Goal: Task Accomplishment & Management: Use online tool/utility

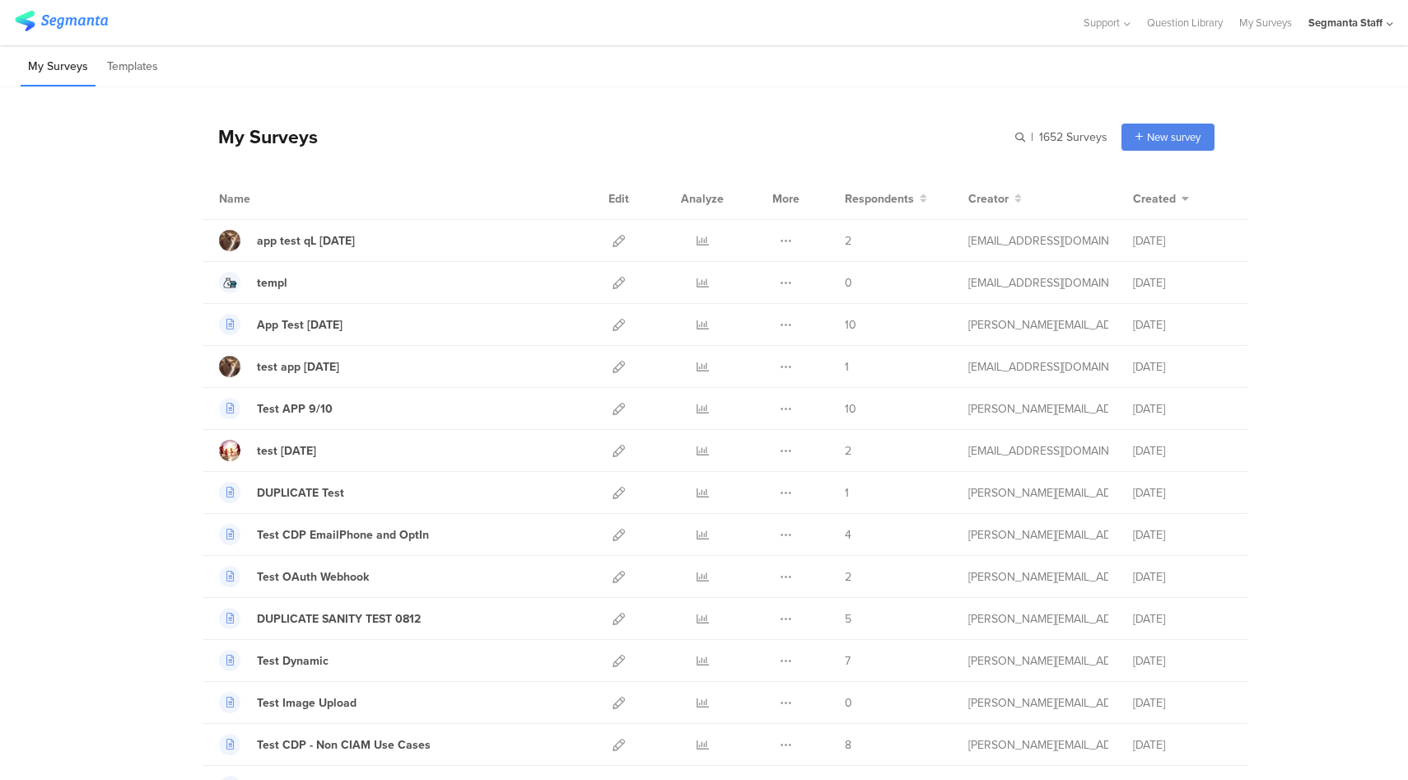
click at [1370, 24] on div "Segmanta Staff" at bounding box center [1345, 23] width 74 height 16
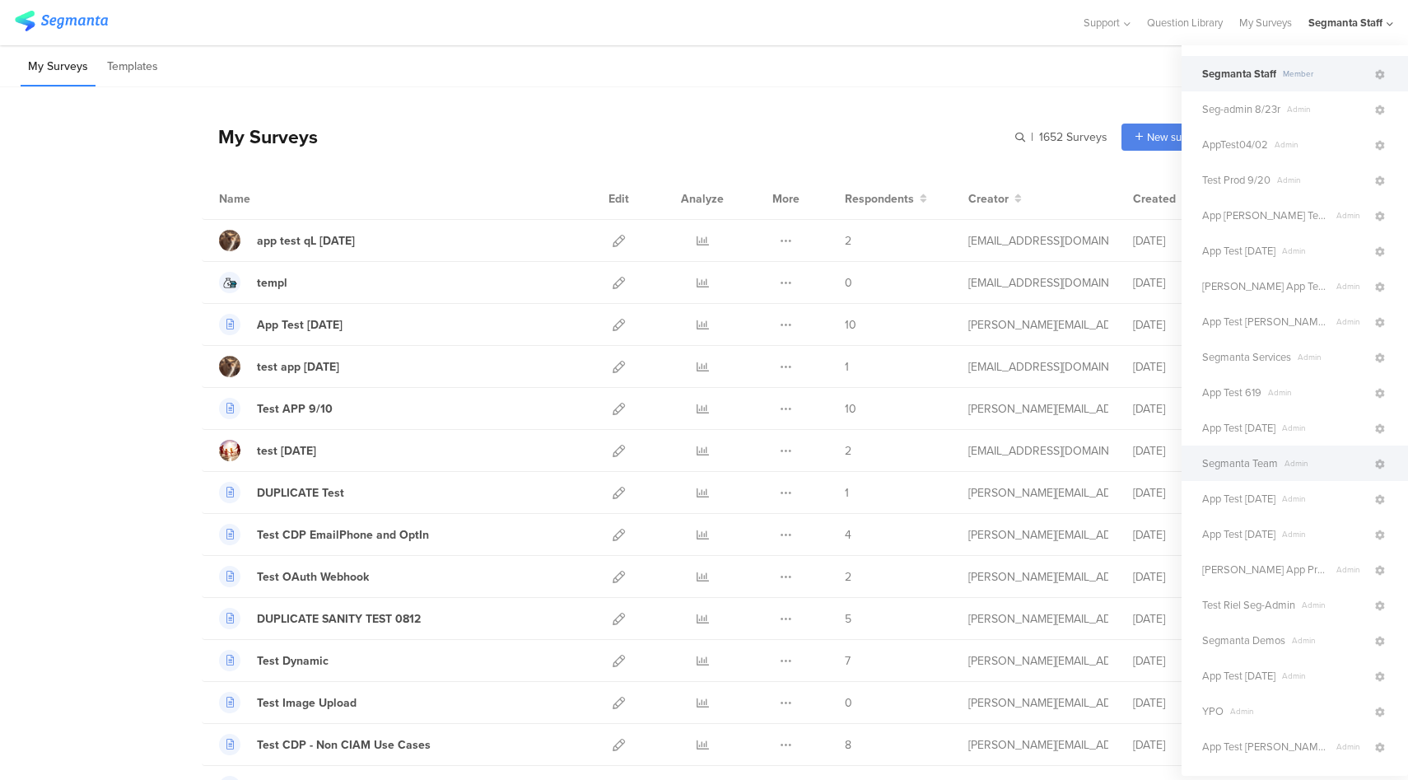
scroll to position [227, 0]
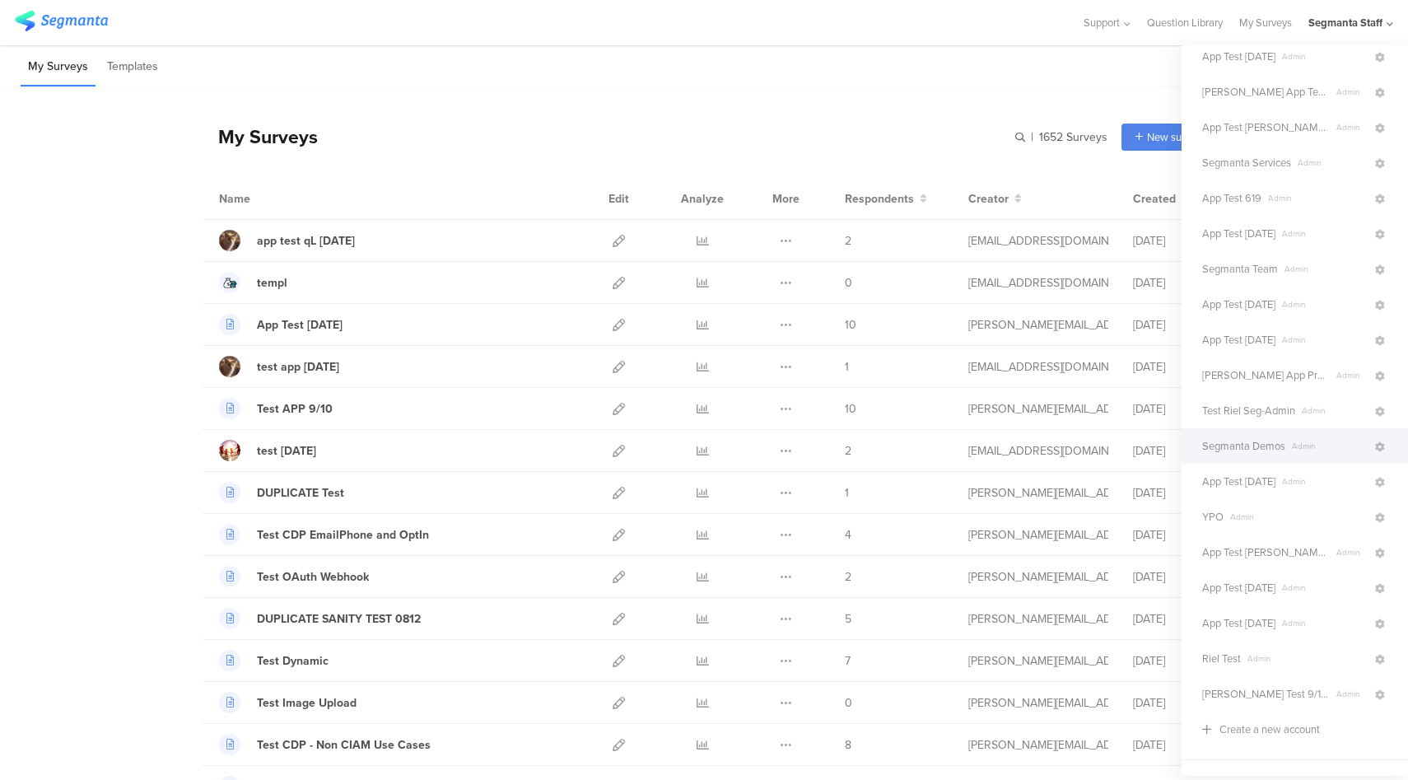
click at [1276, 449] on span "Segmanta Demos" at bounding box center [1243, 446] width 83 height 16
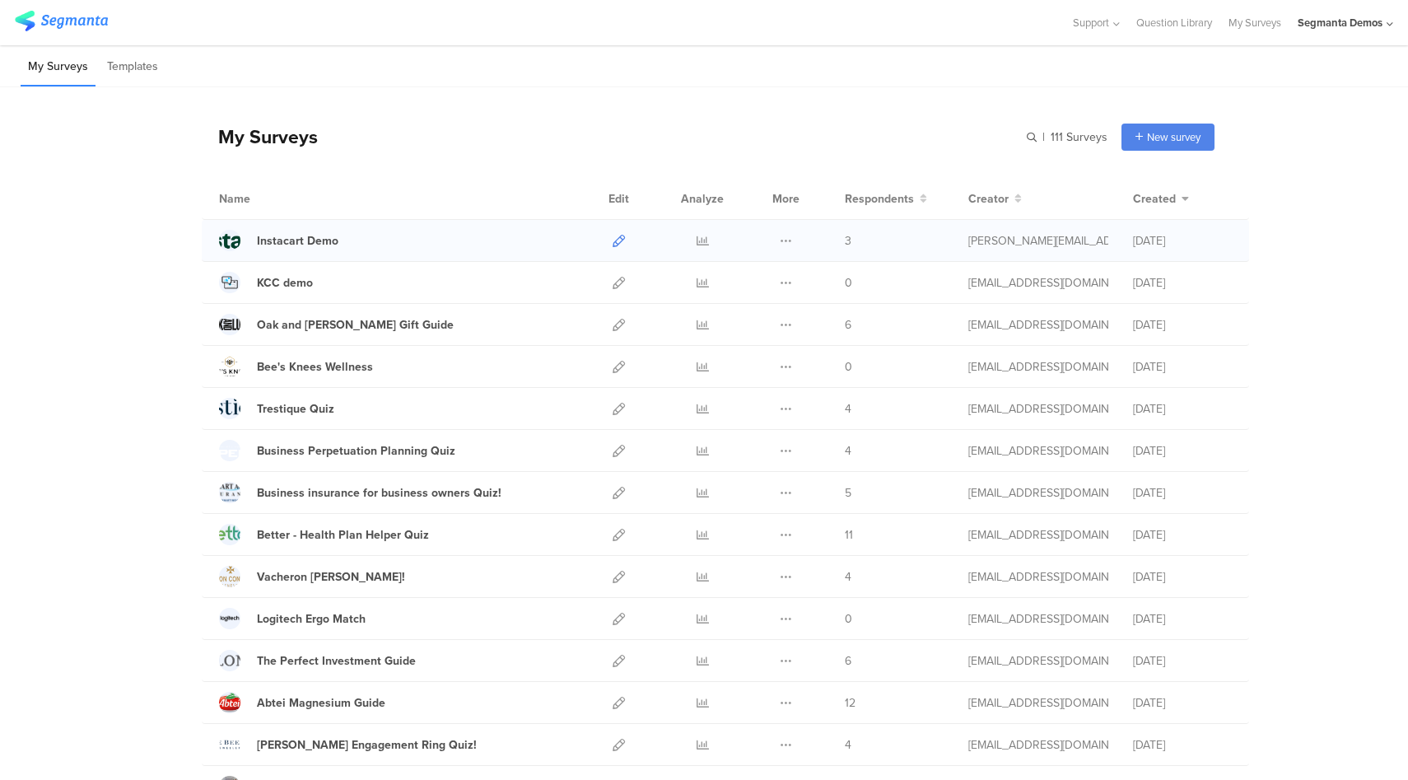
click at [614, 240] on icon at bounding box center [618, 241] width 12 height 12
click at [616, 278] on icon at bounding box center [618, 283] width 12 height 12
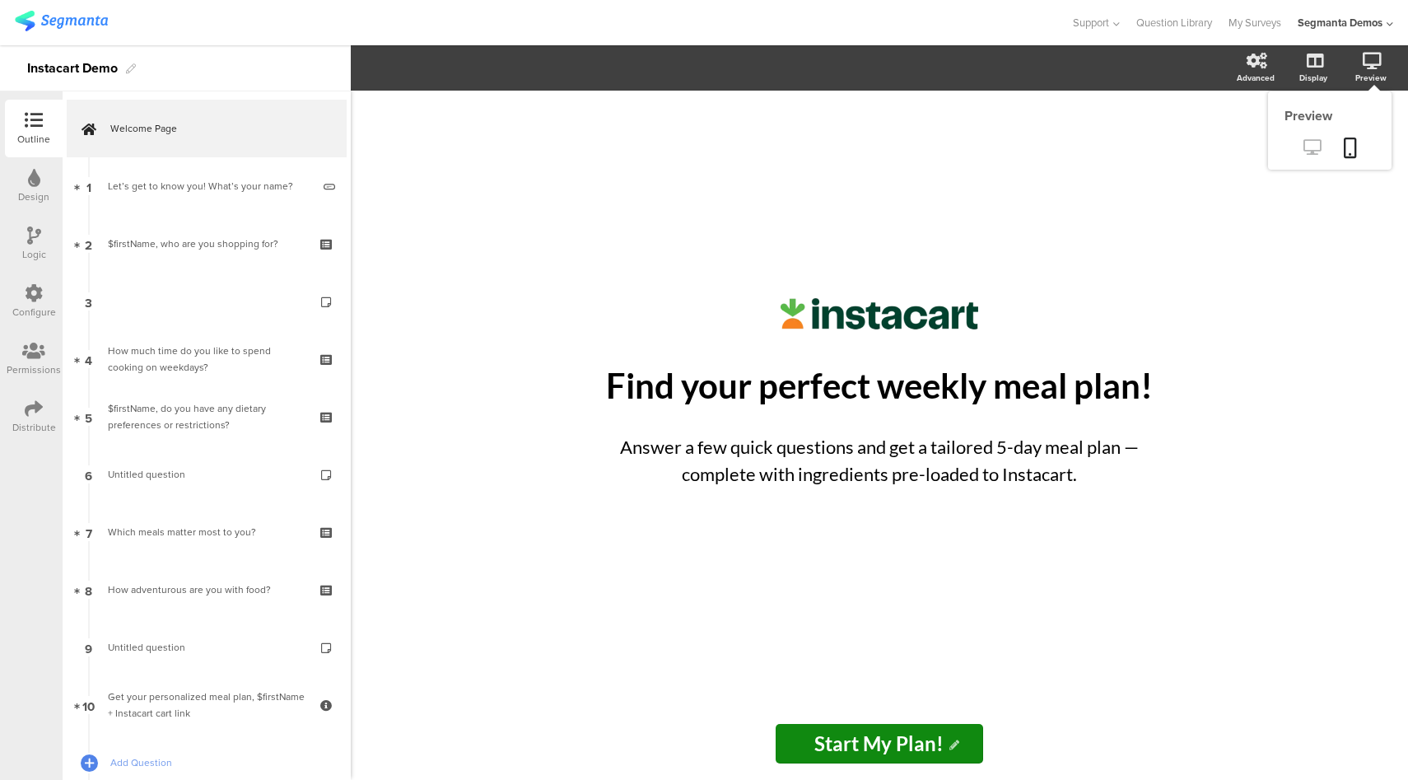
click at [1314, 151] on icon at bounding box center [1311, 147] width 17 height 16
click at [36, 298] on icon at bounding box center [34, 293] width 18 height 18
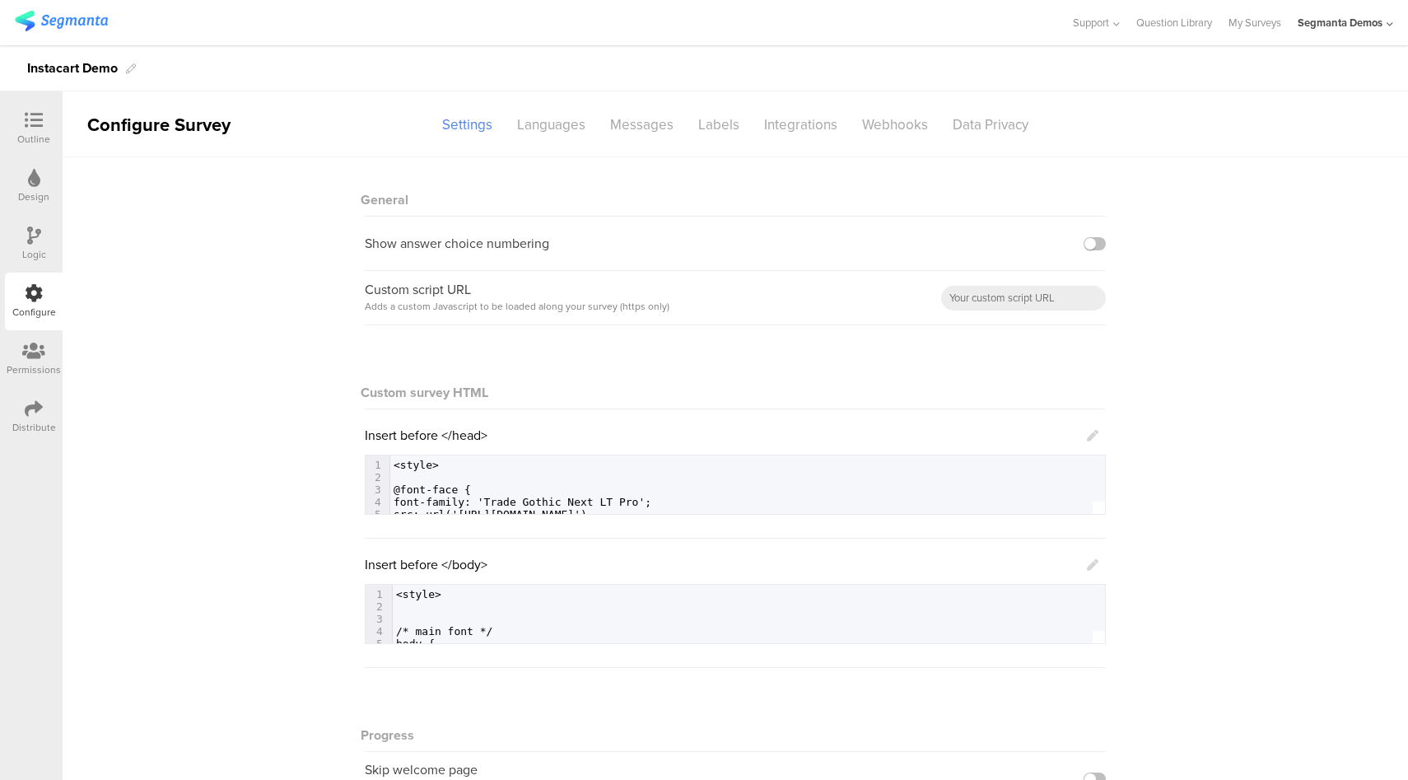
click at [1087, 565] on icon at bounding box center [1093, 565] width 12 height 12
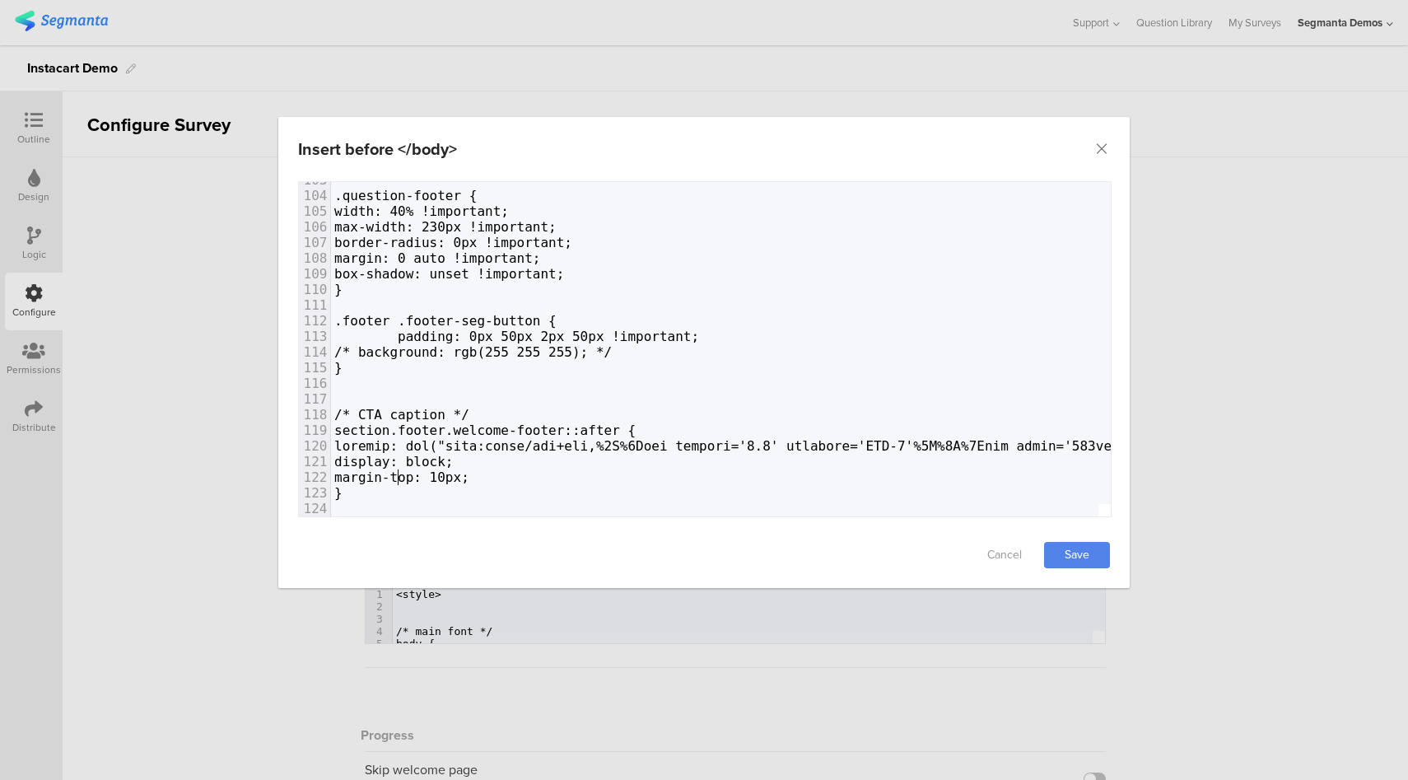
click at [397, 469] on span "margin-top: 10px;" at bounding box center [401, 477] width 135 height 16
paste textarea "/"
type textarea "/*"
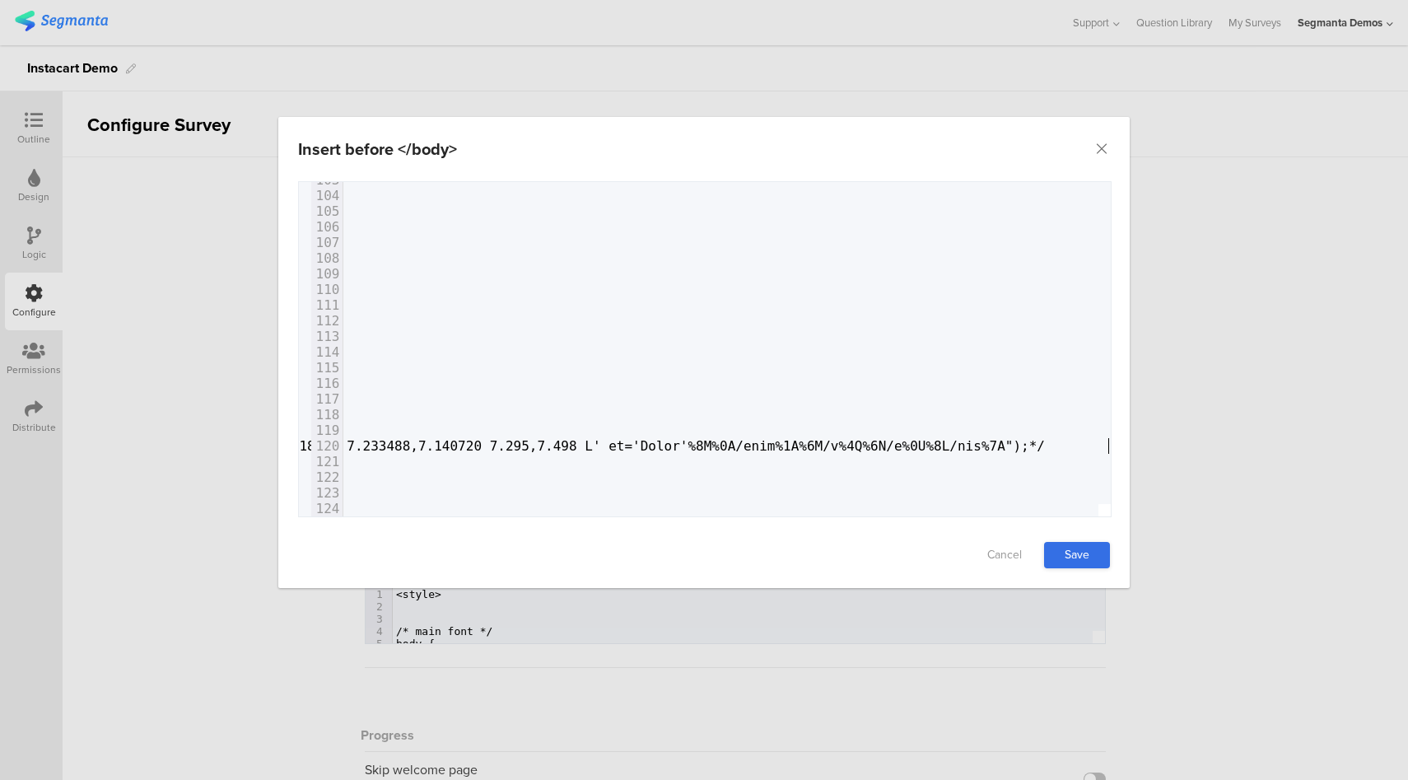
type textarea "*/"
click at [1073, 556] on link "Save" at bounding box center [1077, 555] width 66 height 26
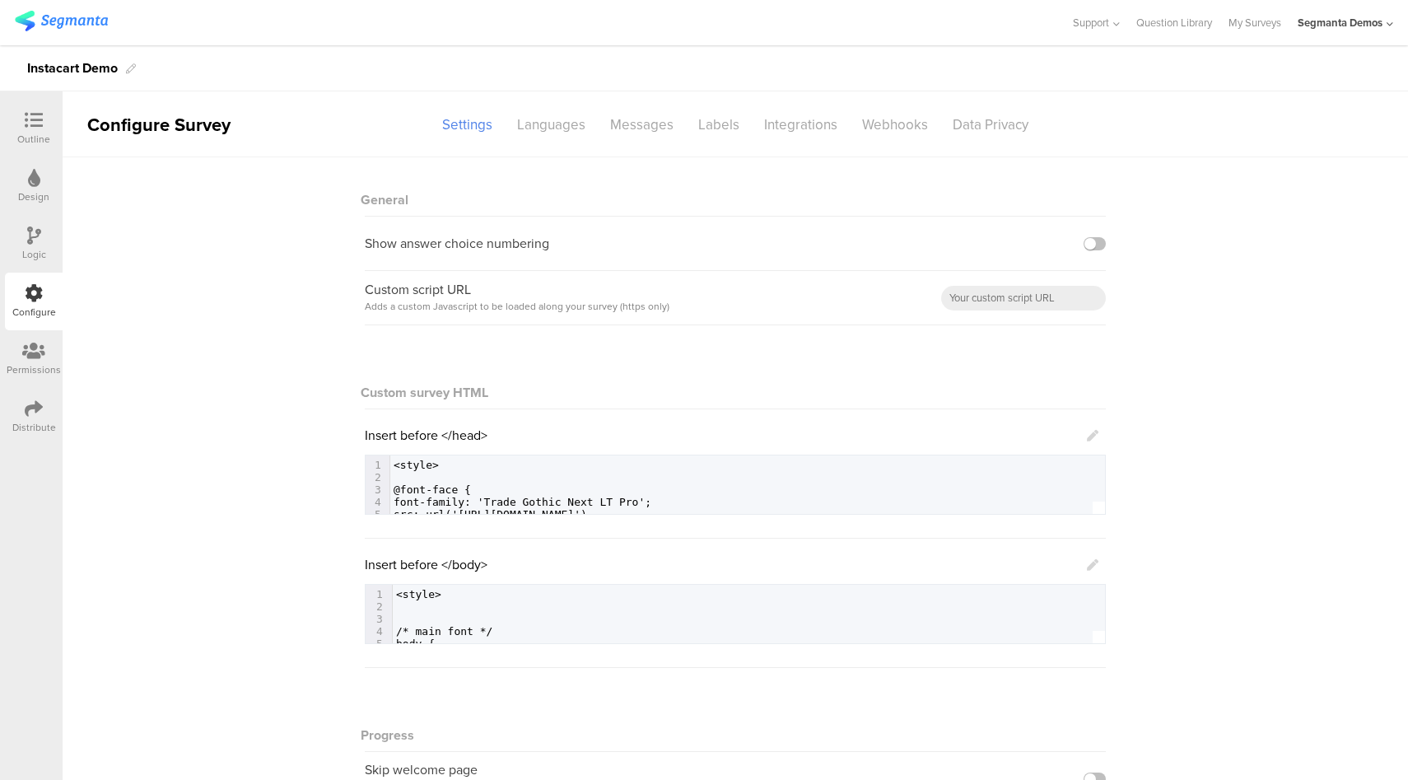
click at [40, 127] on icon at bounding box center [34, 120] width 18 height 18
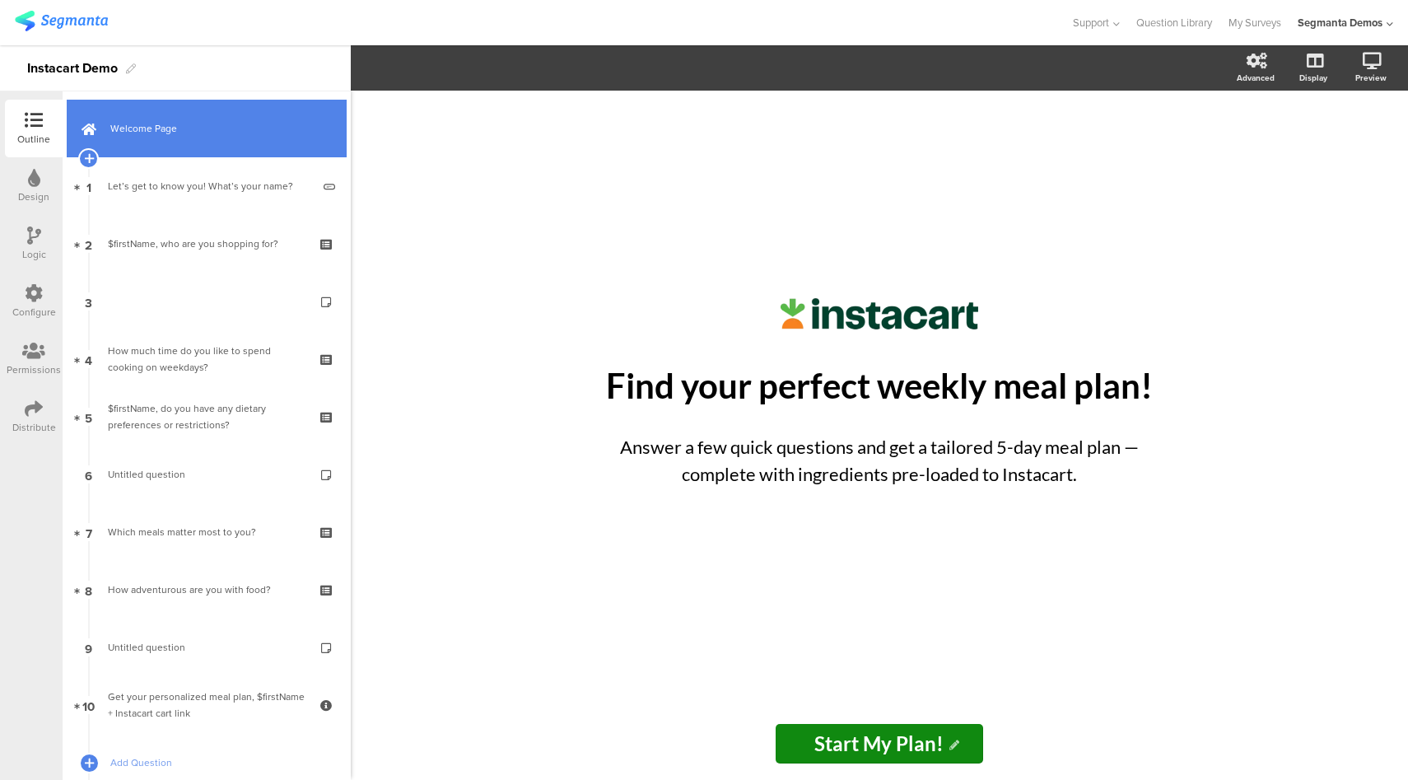
click at [238, 123] on span "Welcome Page" at bounding box center [215, 128] width 211 height 16
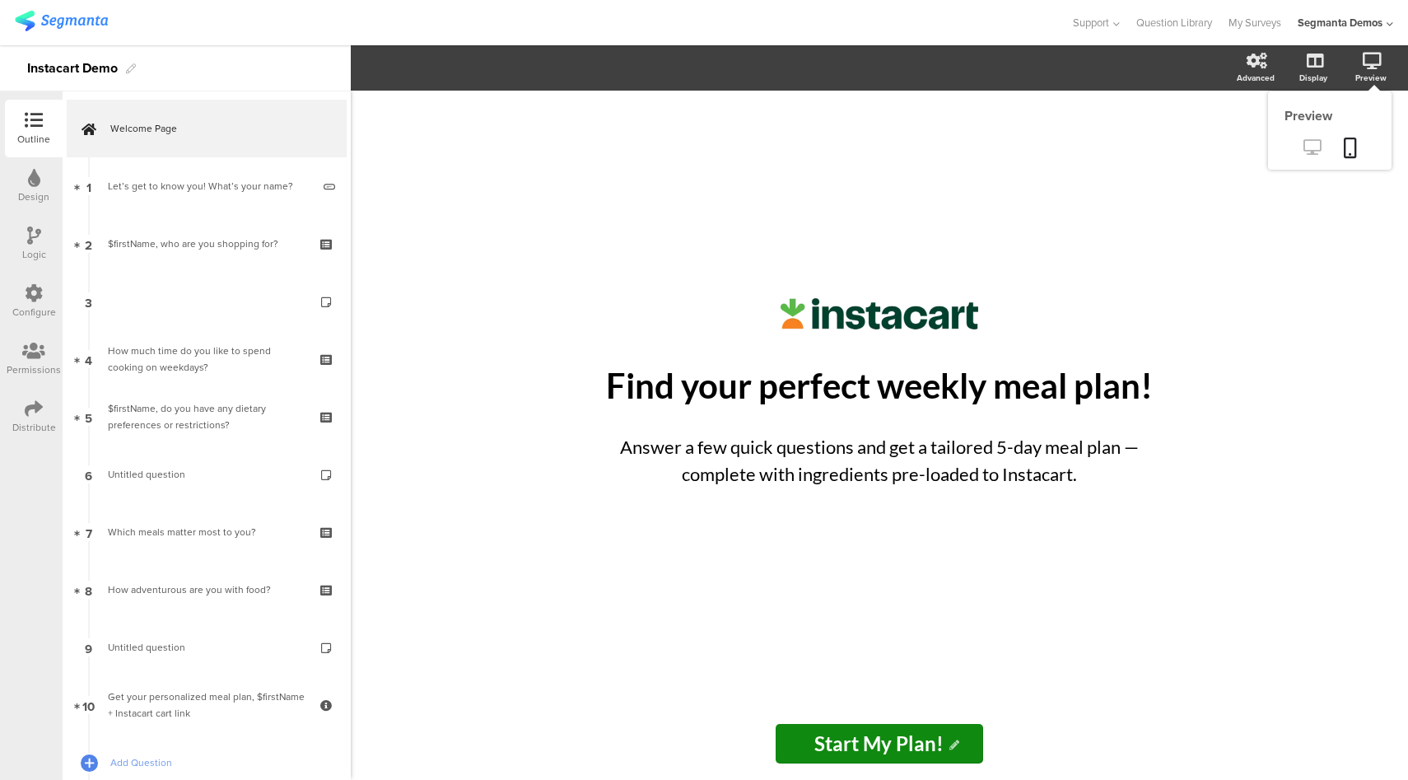
click at [1307, 151] on icon at bounding box center [1311, 147] width 17 height 16
